Goal: Task Accomplishment & Management: Use online tool/utility

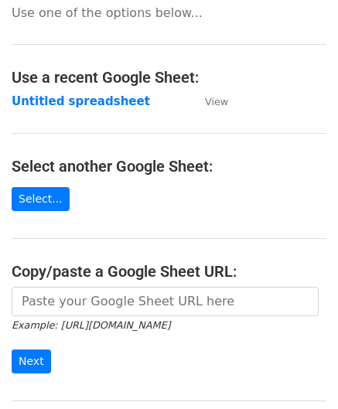
scroll to position [77, 0]
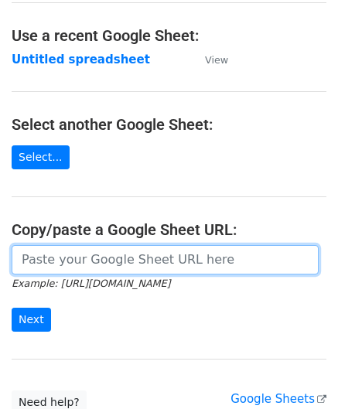
drag, startPoint x: 113, startPoint y: 261, endPoint x: 123, endPoint y: 253, distance: 12.7
click at [113, 261] on input "url" at bounding box center [165, 259] width 307 height 29
paste input "[URL][DOMAIN_NAME]"
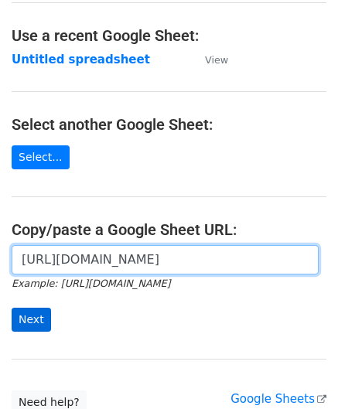
type input "[URL][DOMAIN_NAME]"
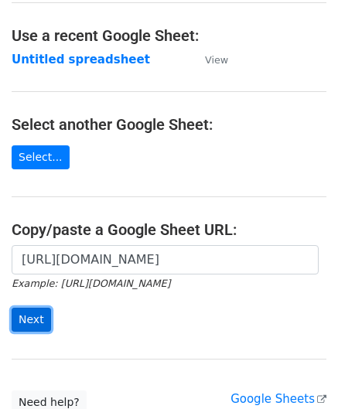
click at [32, 314] on input "Next" at bounding box center [31, 320] width 39 height 24
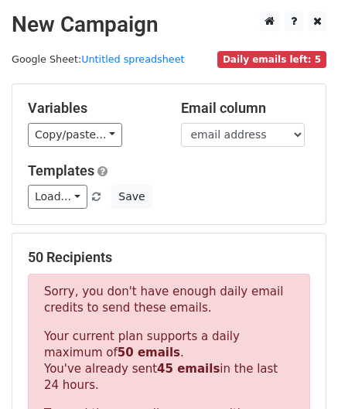
scroll to position [522, 0]
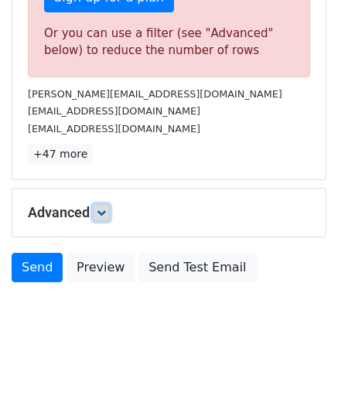
click at [97, 204] on link at bounding box center [101, 212] width 17 height 17
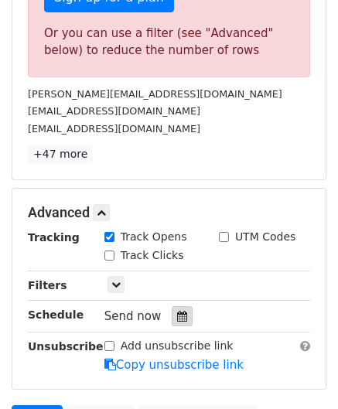
click at [182, 312] on div at bounding box center [182, 316] width 21 height 20
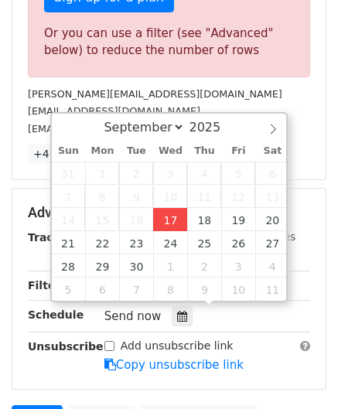
type input "2025-09-17 12:00"
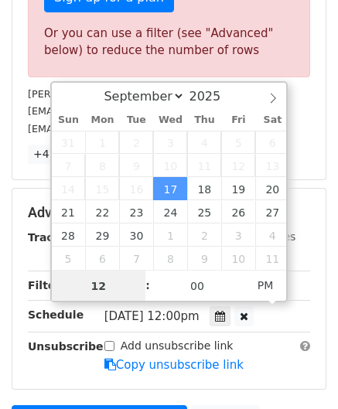
paste input "3"
type input "3"
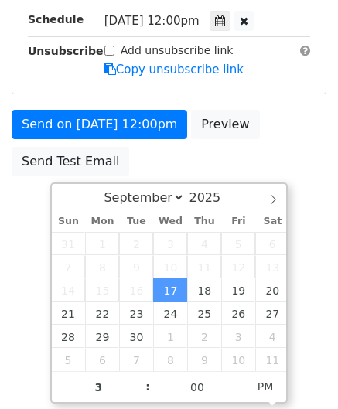
type input "2025-09-17 15:00"
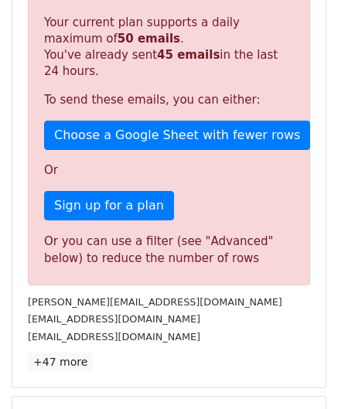
scroll to position [709, 0]
